Goal: Task Accomplishment & Management: Use online tool/utility

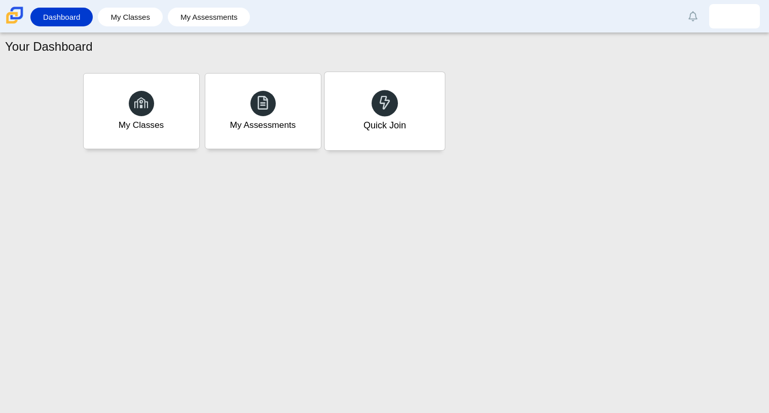
click at [405, 117] on div "Quick Join" at bounding box center [384, 111] width 120 height 78
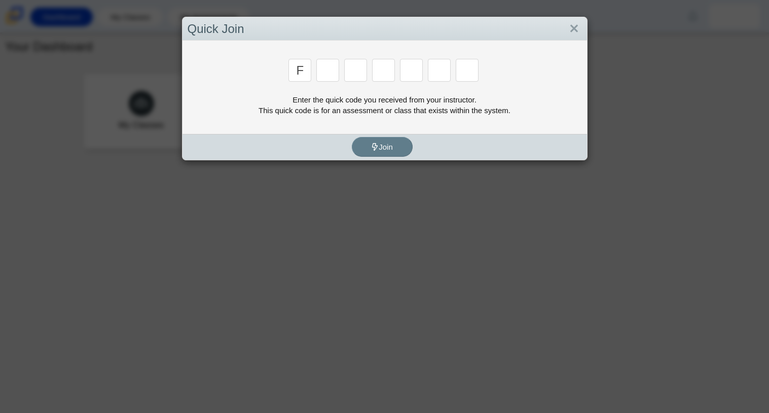
type input "f"
type input "7"
type input "m"
type input "c"
type input "h"
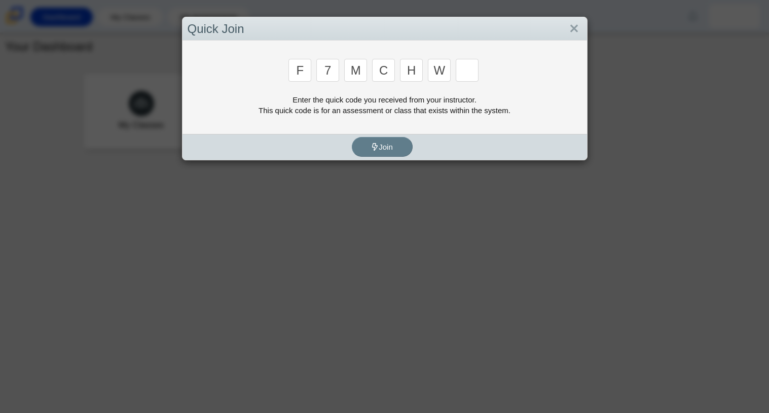
type input "w"
type input "k"
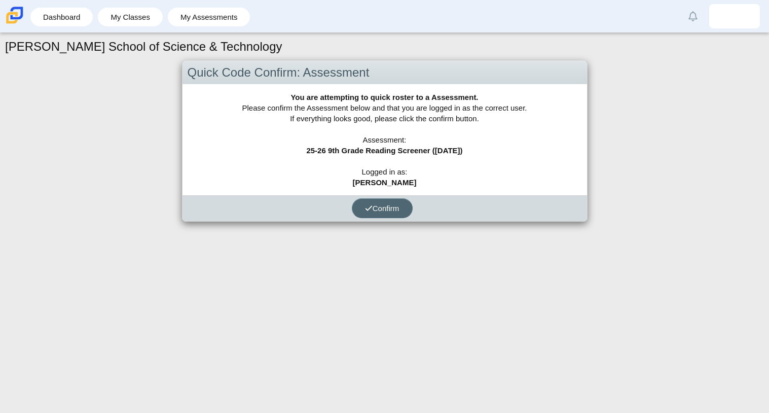
click at [390, 207] on span "Confirm" at bounding box center [382, 208] width 34 height 9
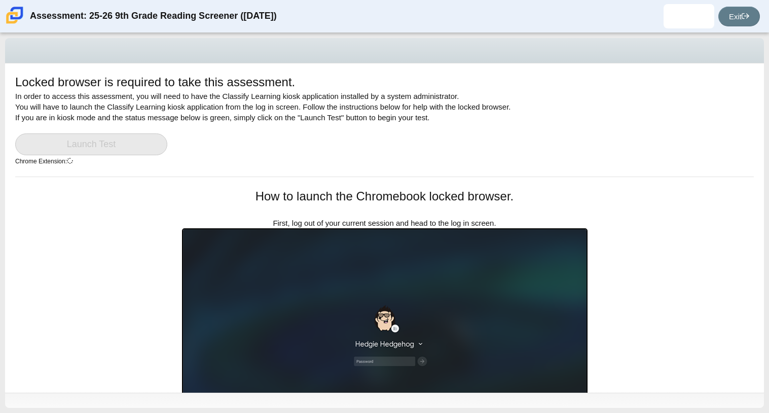
drag, startPoint x: 768, startPoint y: 86, endPoint x: 765, endPoint y: 150, distance: 63.4
click at [765, 150] on div "Locked browser is required to take this assessment. In order to access this ass…" at bounding box center [384, 223] width 769 height 380
